Goal: Check status

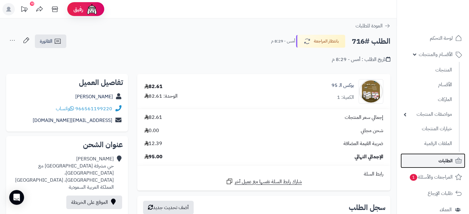
click at [444, 161] on span "الطلبات" at bounding box center [445, 161] width 14 height 9
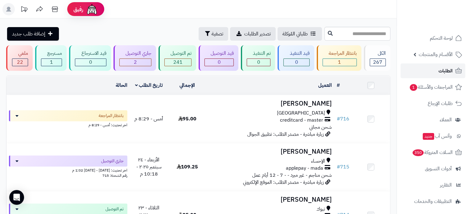
click at [415, 73] on link "الطلبات" at bounding box center [432, 70] width 65 height 15
